Goal: Entertainment & Leisure: Browse casually

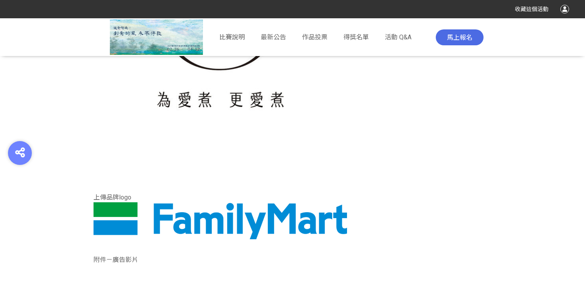
scroll to position [500, 0]
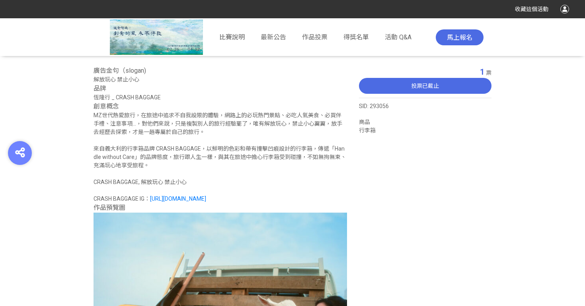
scroll to position [291, 0]
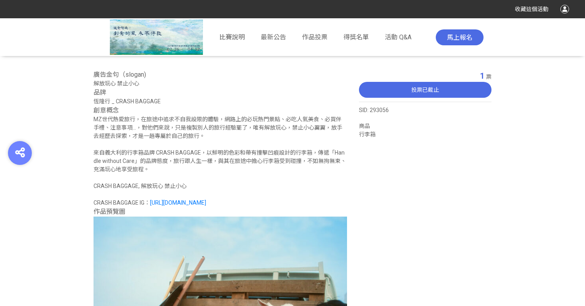
click at [212, 127] on div "MZ世代熱愛旅行，在旅途中追求不自我設限的體驗，網路上的必玩熱門景點、必吃人氣美食、必買伴手禮、注意事項…，對他們來說，只是複製別人的旅行經驗罷了，唯有解放玩…" at bounding box center [221, 161] width 254 height 92
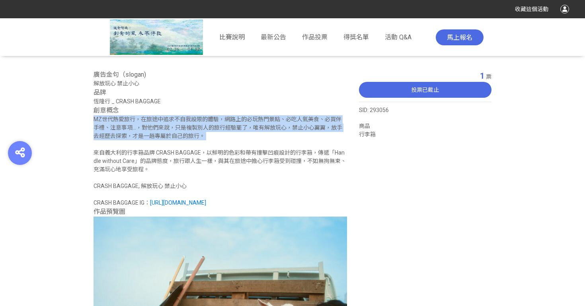
click at [208, 137] on div "MZ世代熱愛旅行，在旅途中追求不自我設限的體驗，網路上的必玩熱門景點、必吃人氣美食、必買伴手禮、注意事項…，對他們來說，只是複製別人的旅行經驗罷了，唯有解放玩…" at bounding box center [221, 161] width 254 height 92
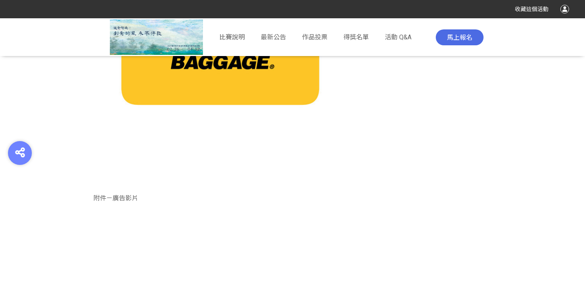
scroll to position [930, 0]
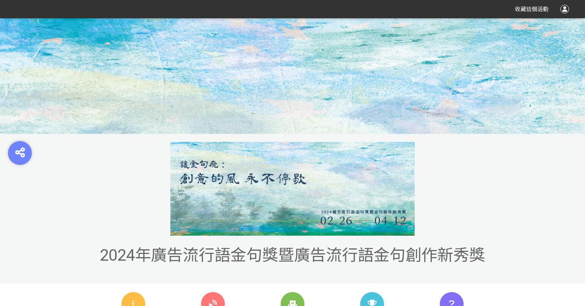
scroll to position [82, 0]
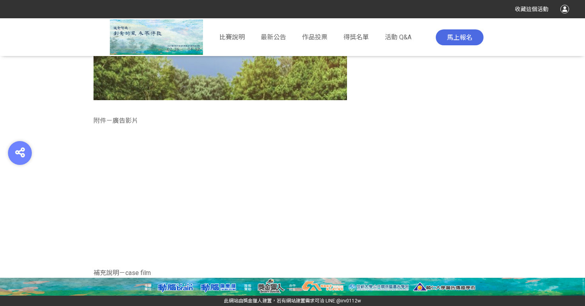
scroll to position [1049, 0]
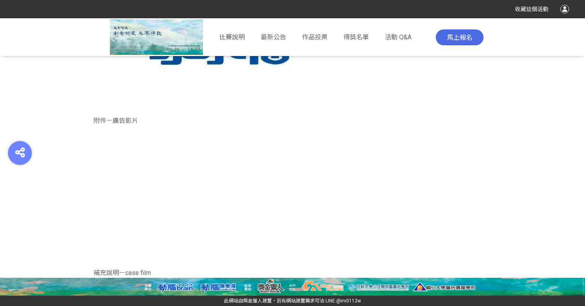
scroll to position [1167, 0]
